Goal: Find specific fact: Find specific fact

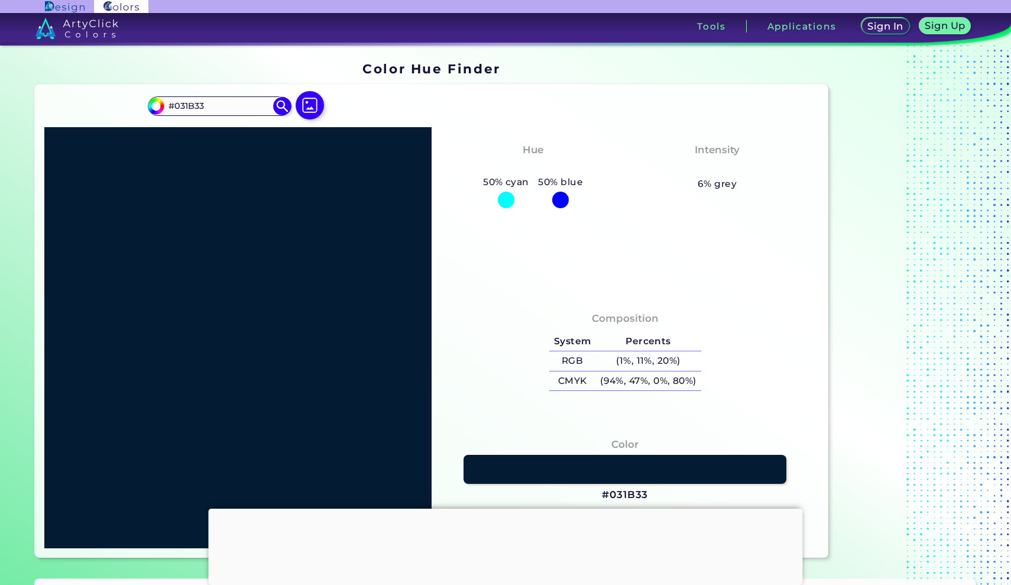
click at [507, 199] on div at bounding box center [506, 200] width 17 height 17
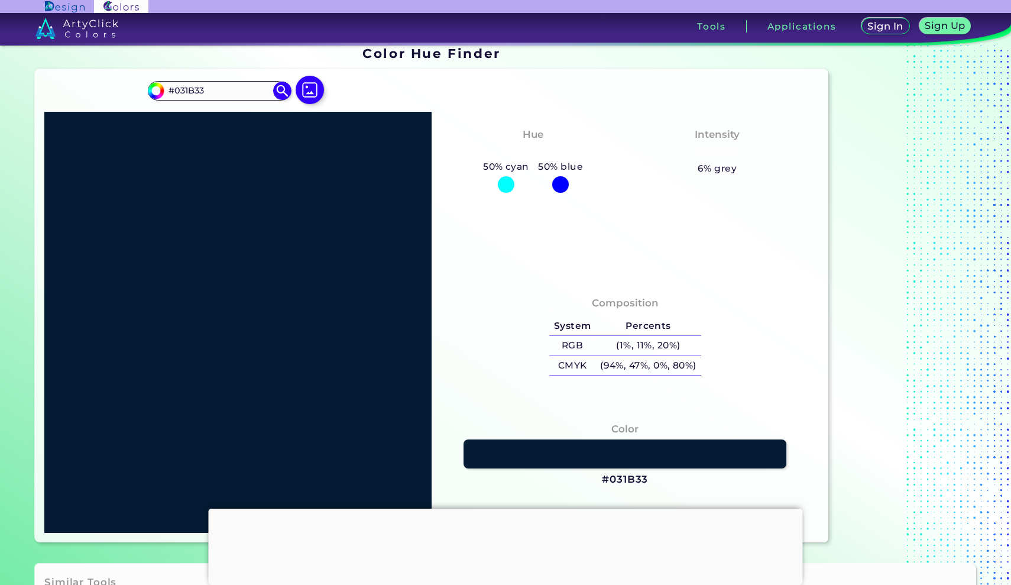
scroll to position [54, 0]
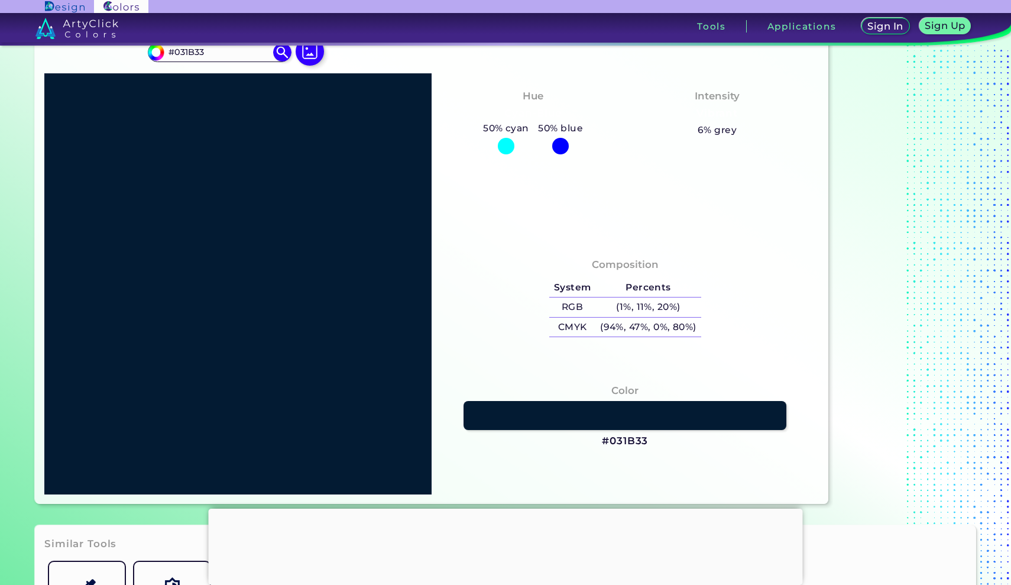
click at [618, 438] on h3 "#031B33" at bounding box center [625, 441] width 46 height 14
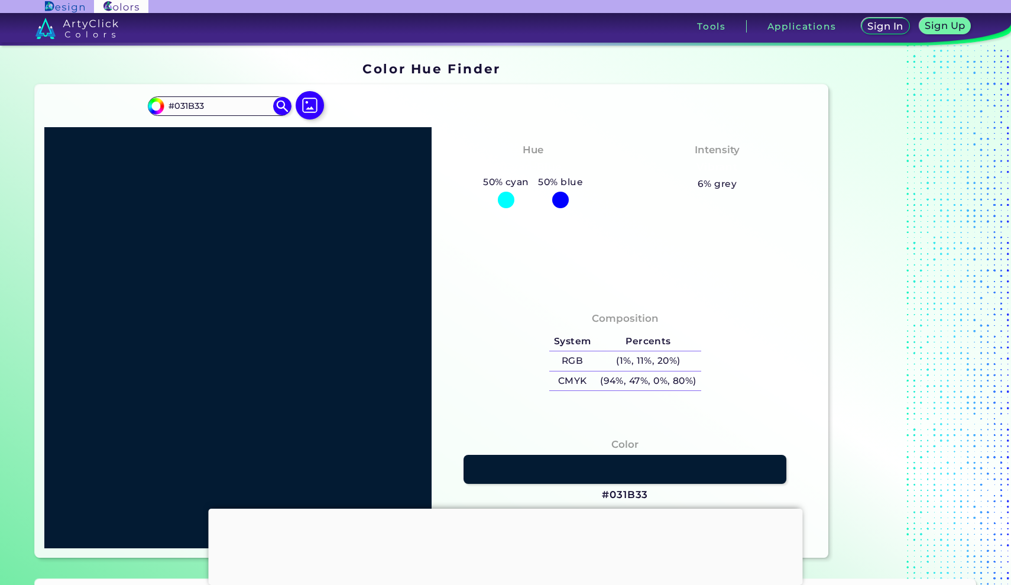
scroll to position [0, 0]
click at [502, 196] on div at bounding box center [506, 200] width 17 height 17
click at [503, 198] on div at bounding box center [506, 200] width 17 height 17
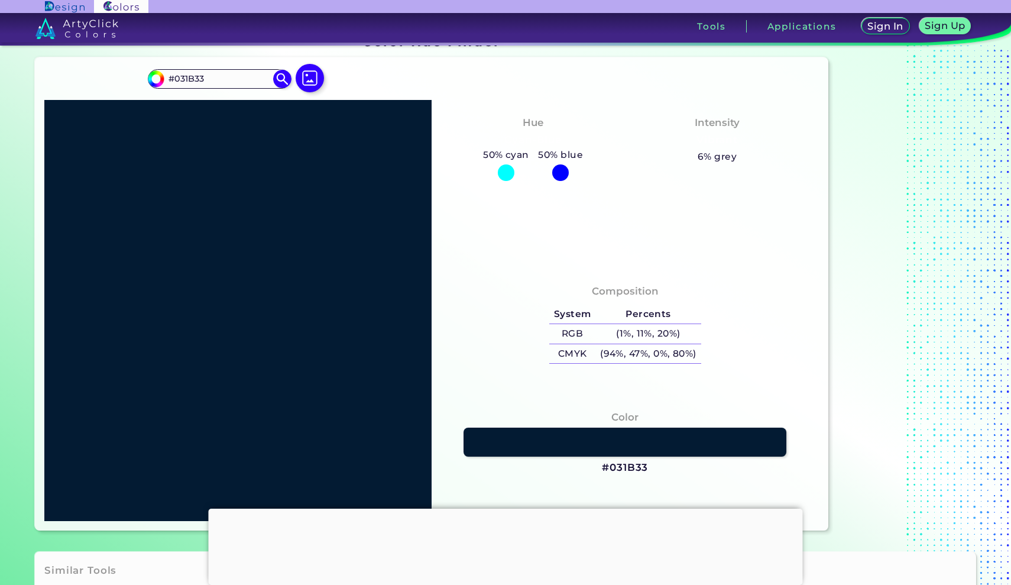
scroll to position [26, 0]
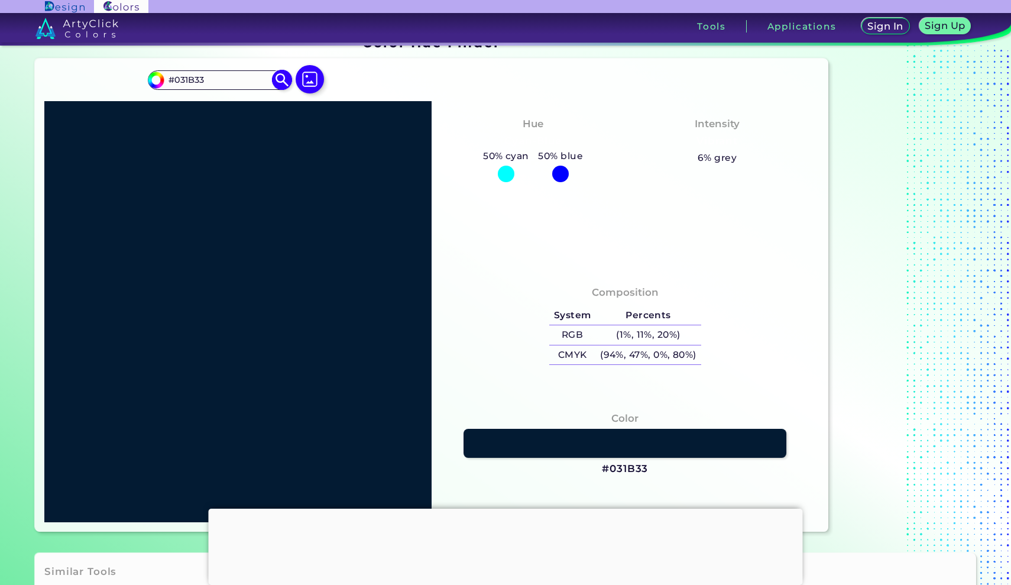
click at [277, 74] on img at bounding box center [282, 80] width 21 height 21
click at [509, 183] on div "Hue Cyan-Blue 50% cyan 50% blue" at bounding box center [533, 149] width 184 height 76
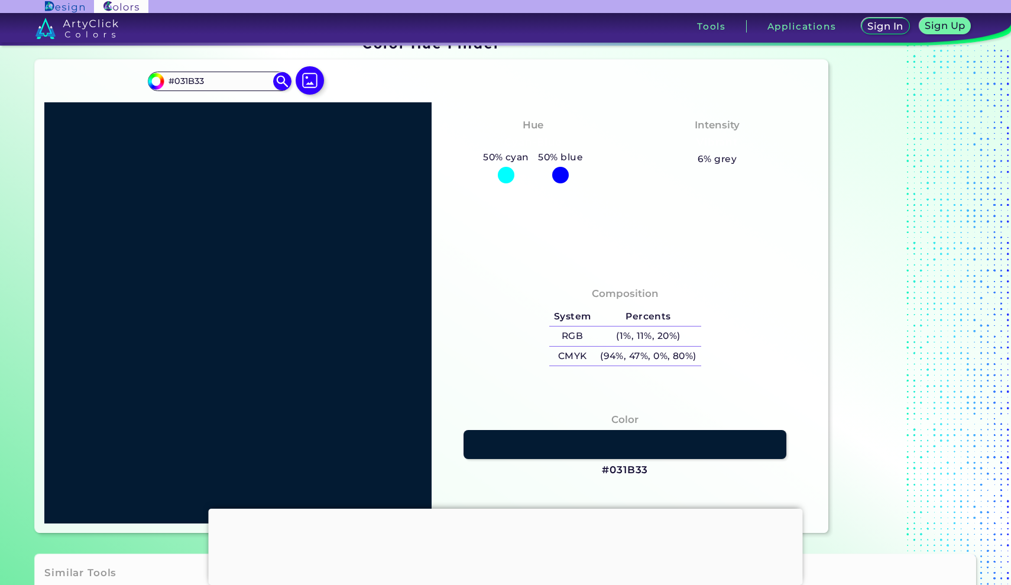
scroll to position [0, 0]
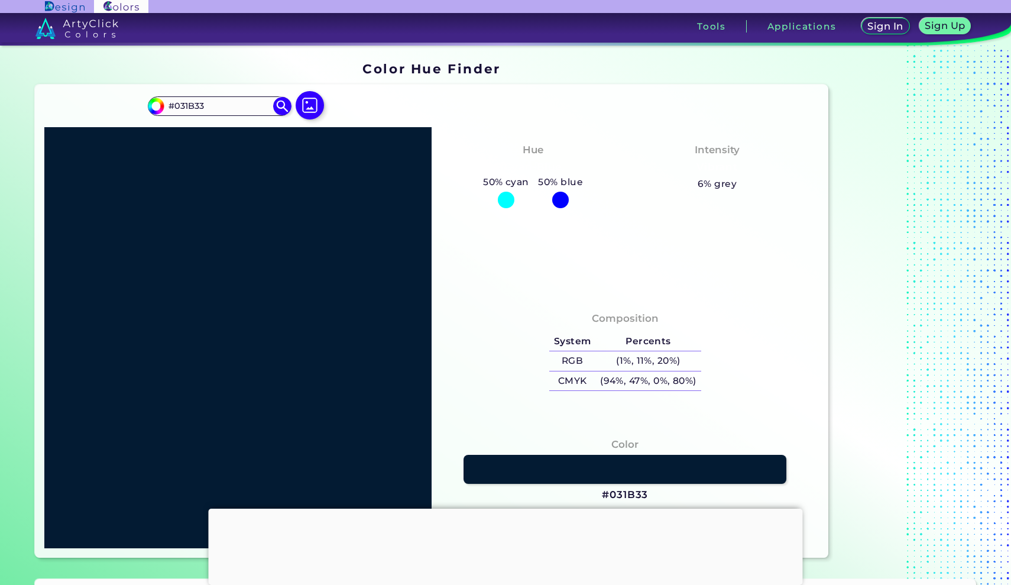
click at [504, 199] on div at bounding box center [506, 200] width 17 height 17
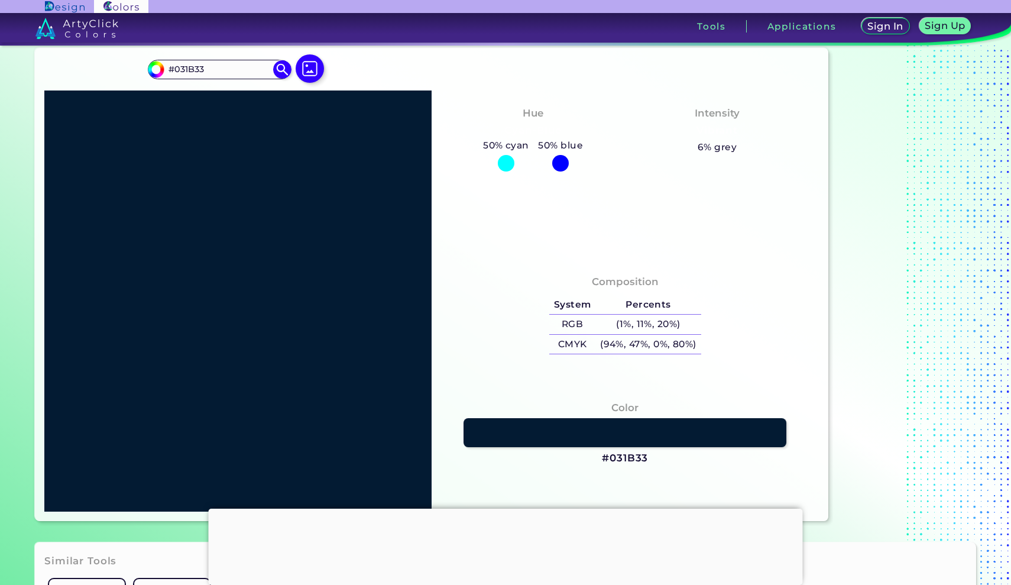
scroll to position [38, 0]
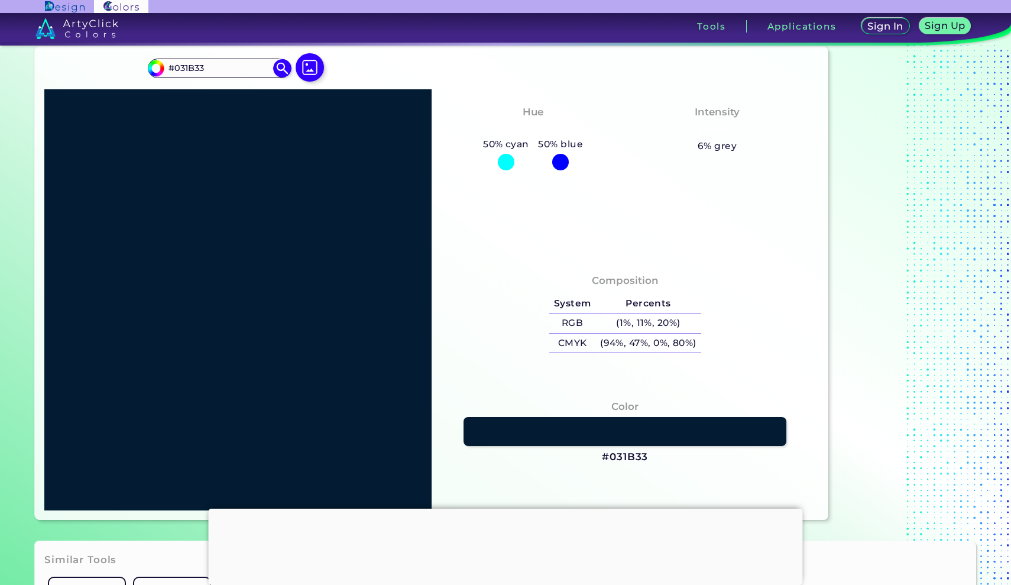
drag, startPoint x: 601, startPoint y: 458, endPoint x: 672, endPoint y: 458, distance: 71.0
click at [672, 458] on div "Color #031B33" at bounding box center [625, 431] width 368 height 77
drag, startPoint x: 646, startPoint y: 452, endPoint x: 601, endPoint y: 452, distance: 44.9
click at [601, 452] on div "Color #031B33" at bounding box center [625, 431] width 368 height 77
copy h3 "#031B33"
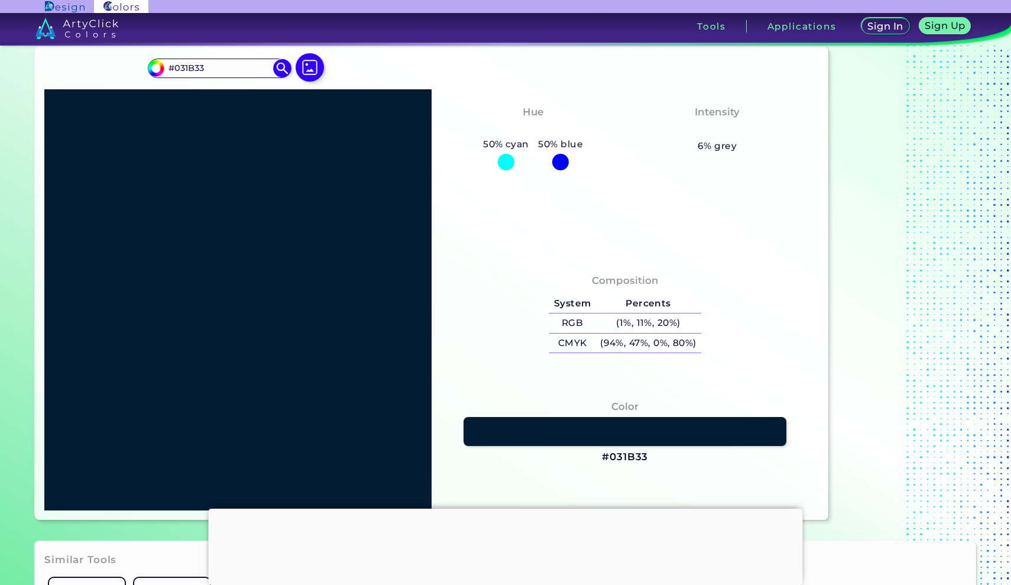
click at [629, 485] on div "Composition System Percents RGB (1%, 11%, 20%) CMYK (94%, 47%, 0%, 80%)" at bounding box center [625, 384] width 387 height 252
drag, startPoint x: 596, startPoint y: 454, endPoint x: 701, endPoint y: 458, distance: 104.7
click at [701, 458] on div "Color #031B33" at bounding box center [625, 431] width 368 height 77
drag, startPoint x: 668, startPoint y: 451, endPoint x: 658, endPoint y: 462, distance: 15.9
copy div "#031B33"
